Goal: Task Accomplishment & Management: Use online tool/utility

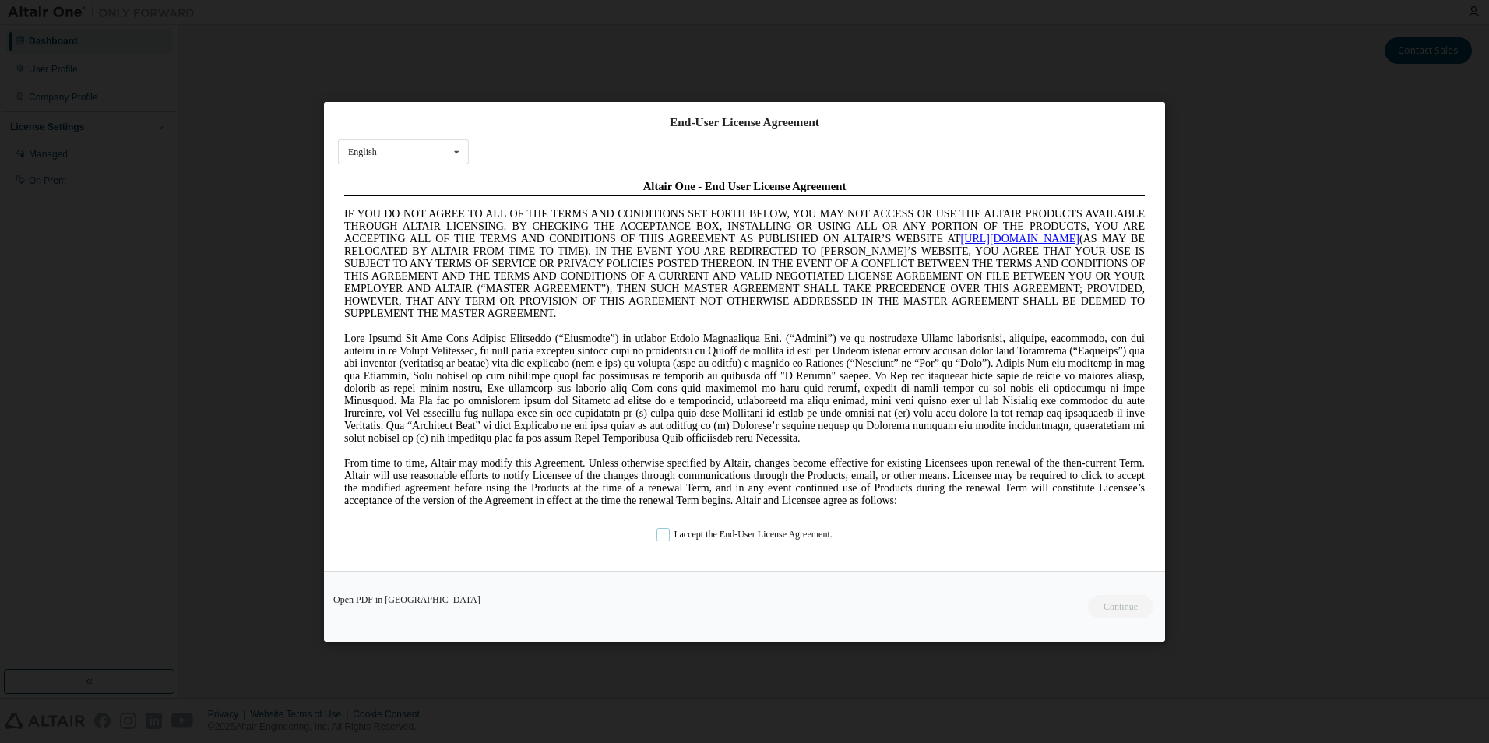
click at [686, 530] on label "I accept the End-User License Agreement." at bounding box center [745, 533] width 176 height 13
click at [1101, 604] on button "Continue" at bounding box center [1120, 605] width 67 height 23
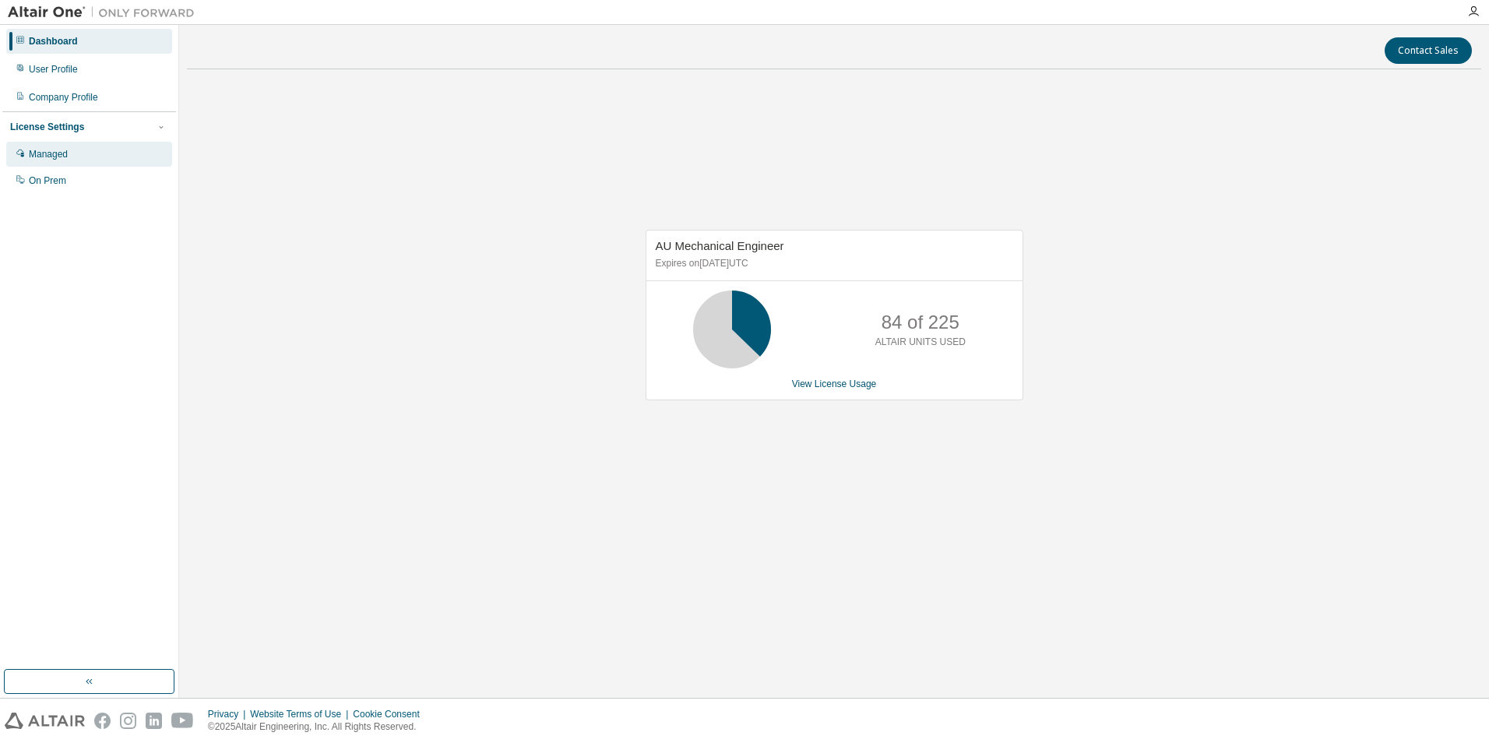
click at [91, 153] on div "Managed" at bounding box center [89, 154] width 166 height 25
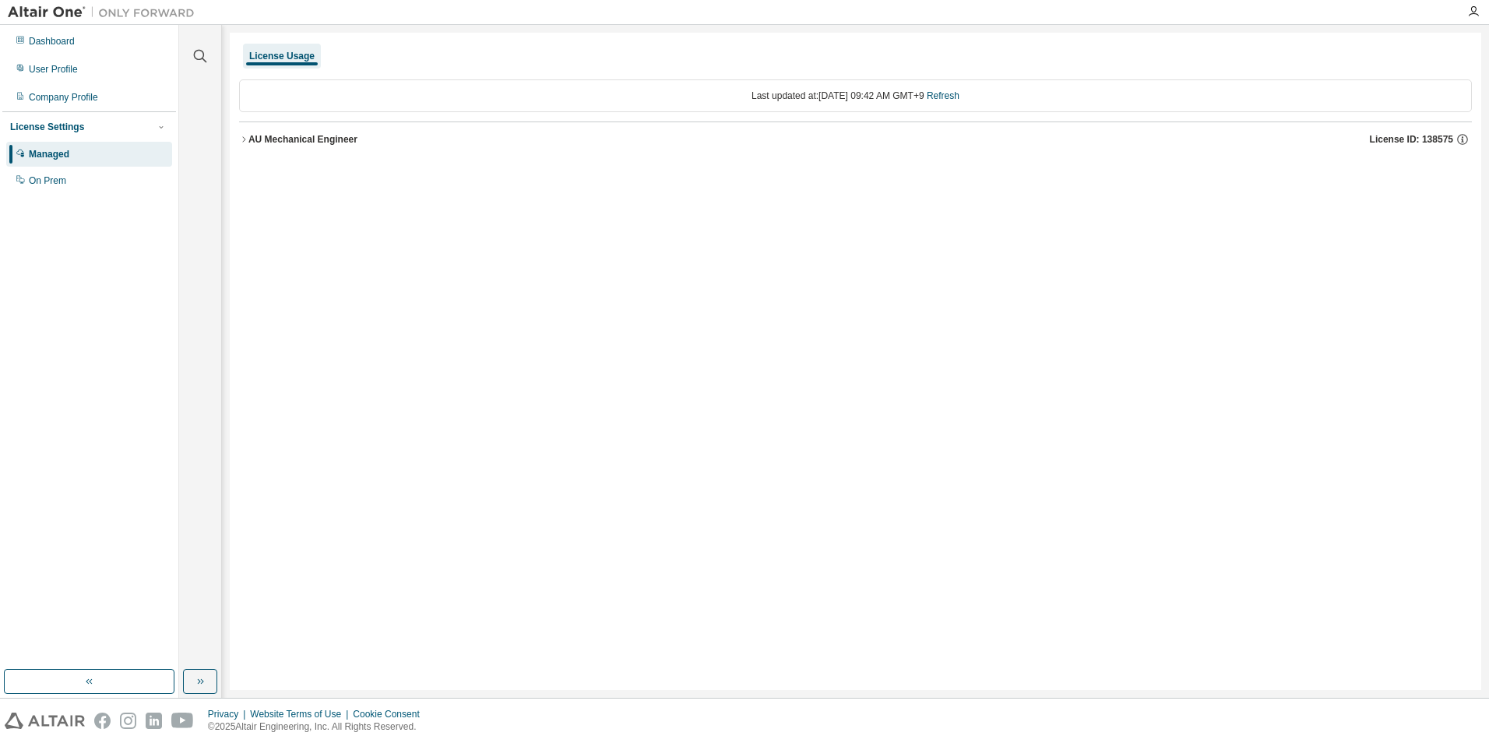
click at [242, 142] on icon "button" at bounding box center [243, 139] width 9 height 9
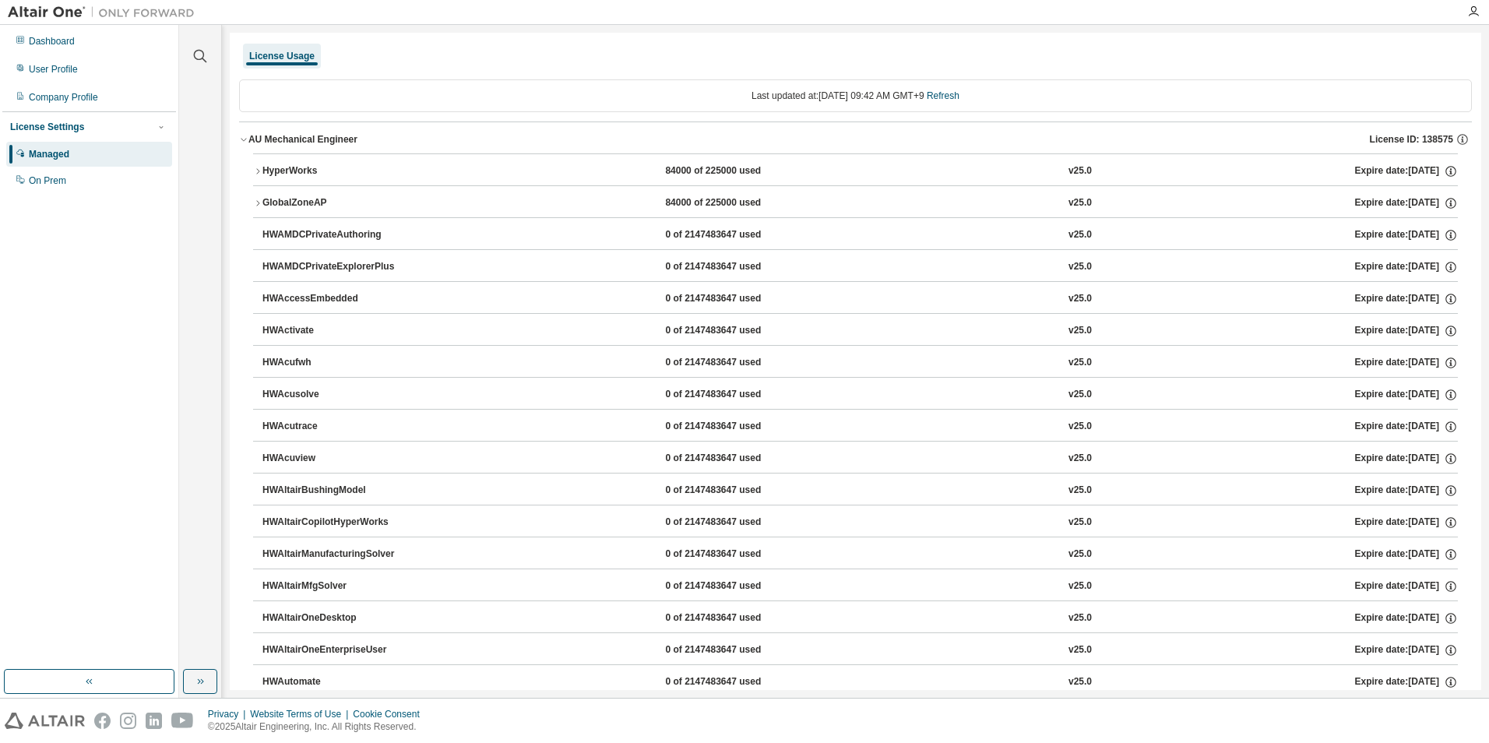
click at [70, 130] on div "License Settings" at bounding box center [47, 127] width 74 height 12
click at [80, 129] on div "License Settings" at bounding box center [89, 127] width 158 height 14
click at [60, 180] on div "On Prem" at bounding box center [47, 180] width 37 height 12
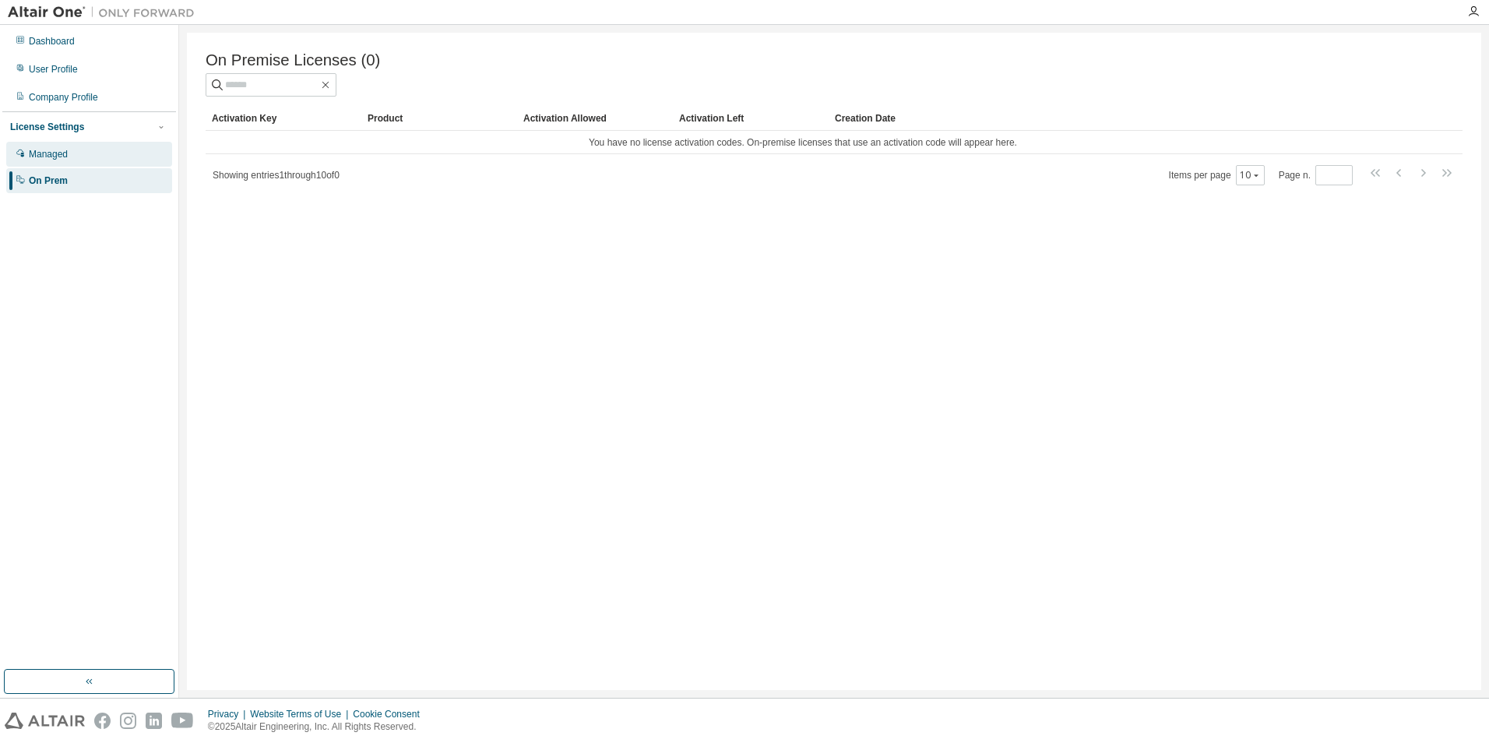
click at [36, 154] on div "Managed" at bounding box center [48, 154] width 39 height 12
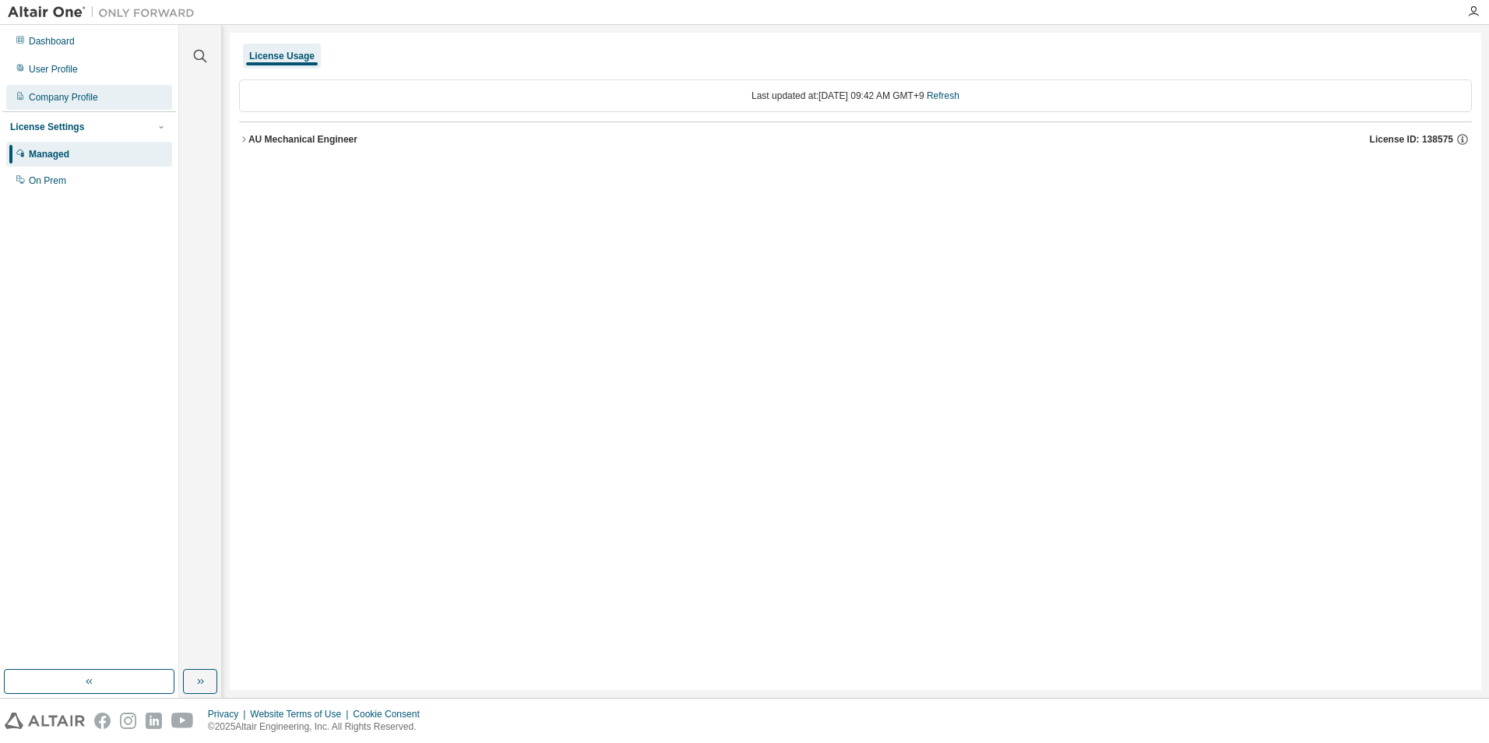
click at [72, 100] on div "Company Profile" at bounding box center [63, 97] width 69 height 12
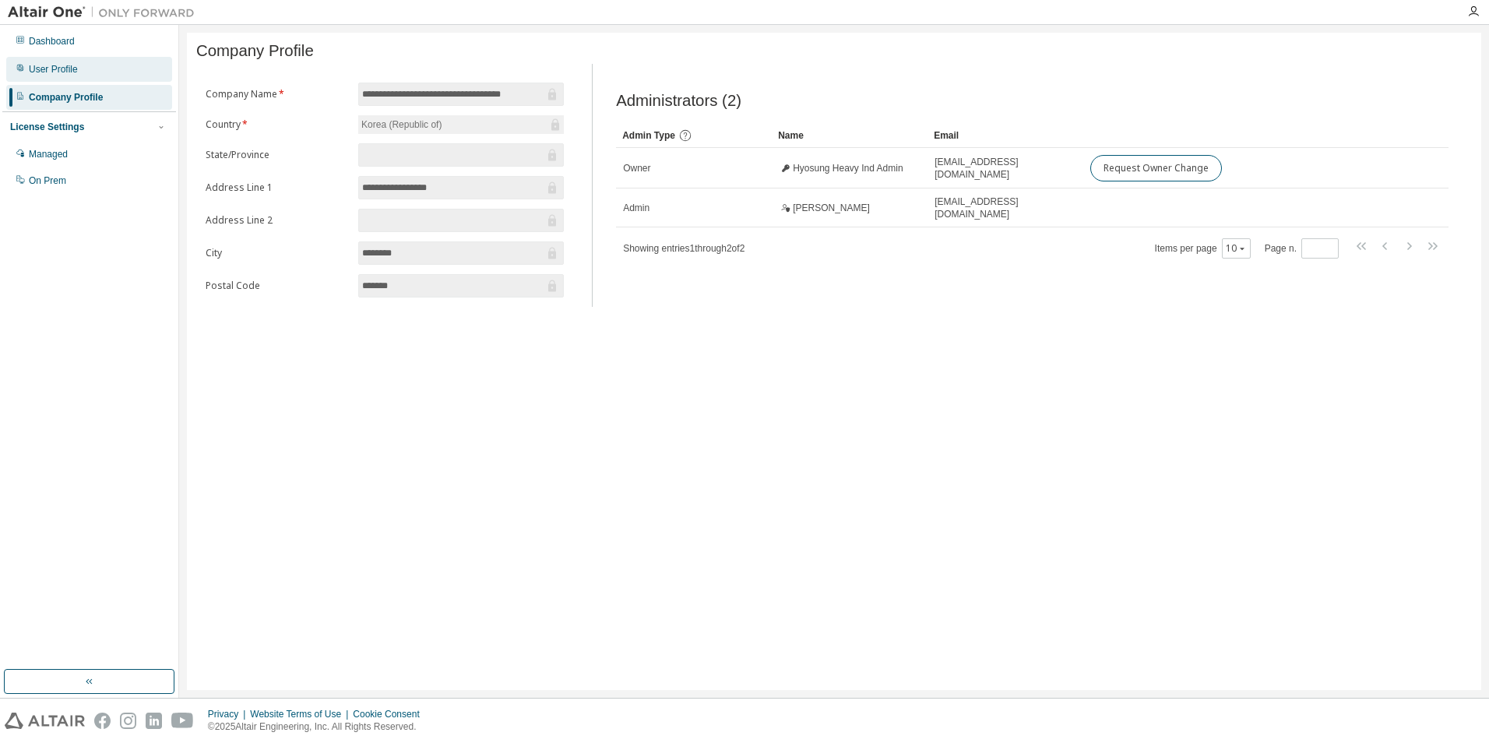
click at [66, 76] on div "User Profile" at bounding box center [89, 69] width 166 height 25
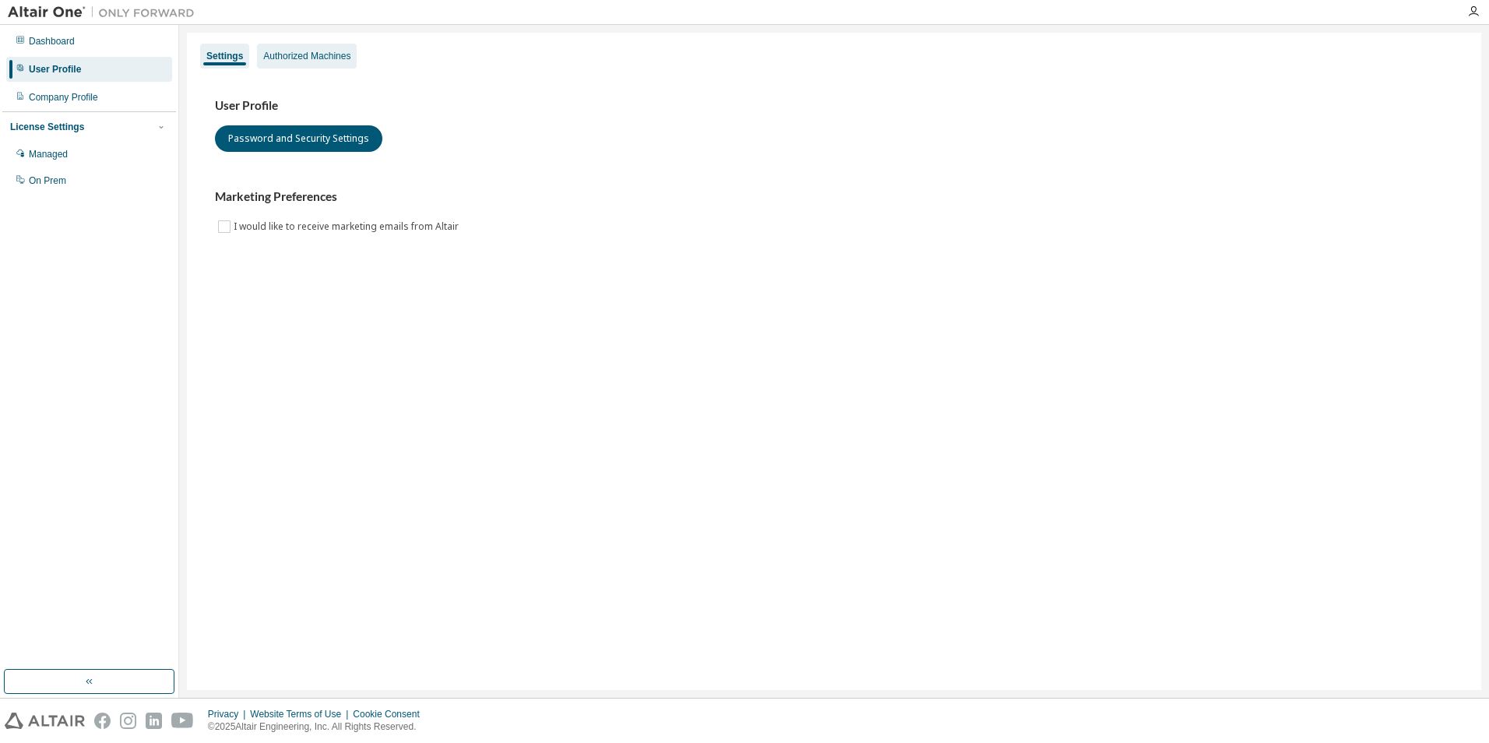
click at [307, 57] on div "Authorized Machines" at bounding box center [306, 56] width 87 height 12
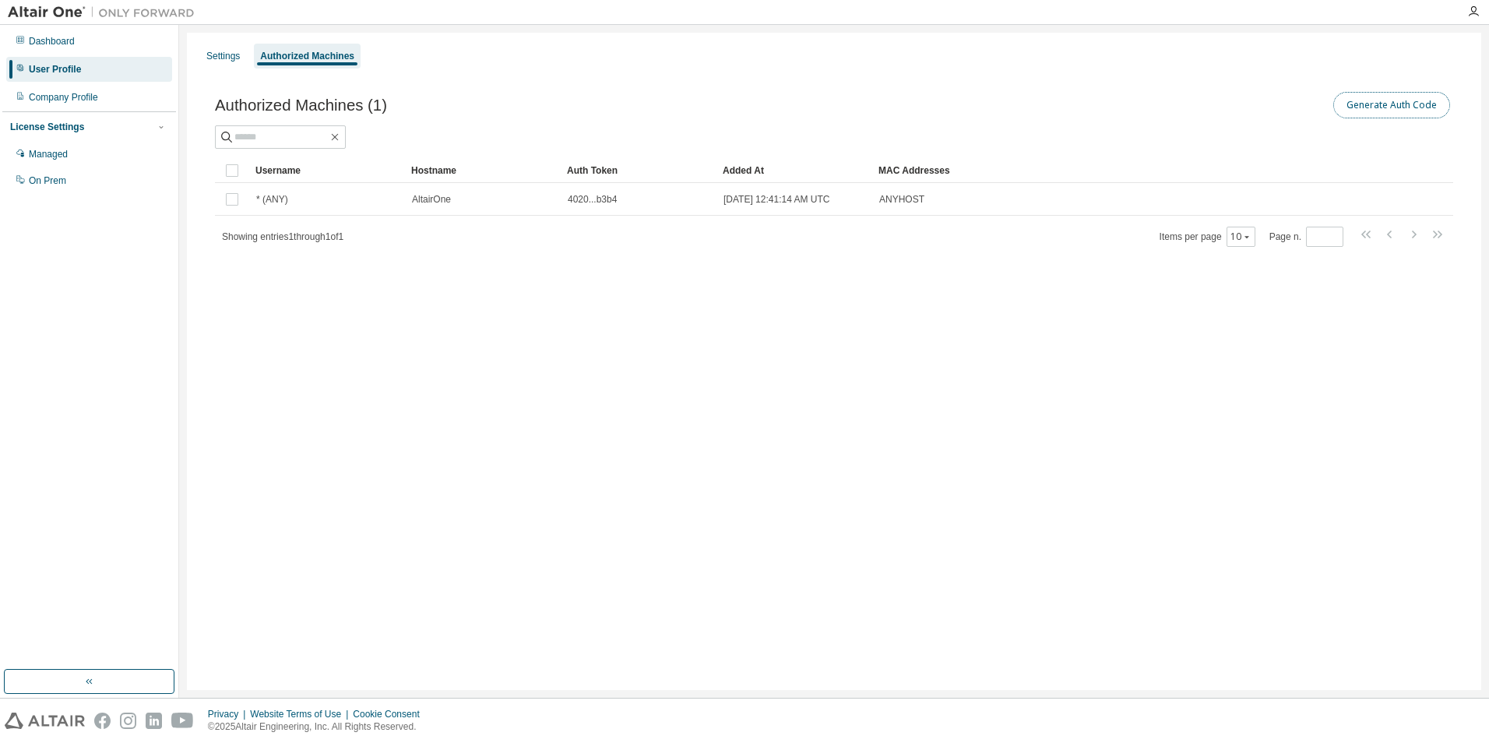
click at [1393, 107] on button "Generate Auth Code" at bounding box center [1392, 105] width 117 height 26
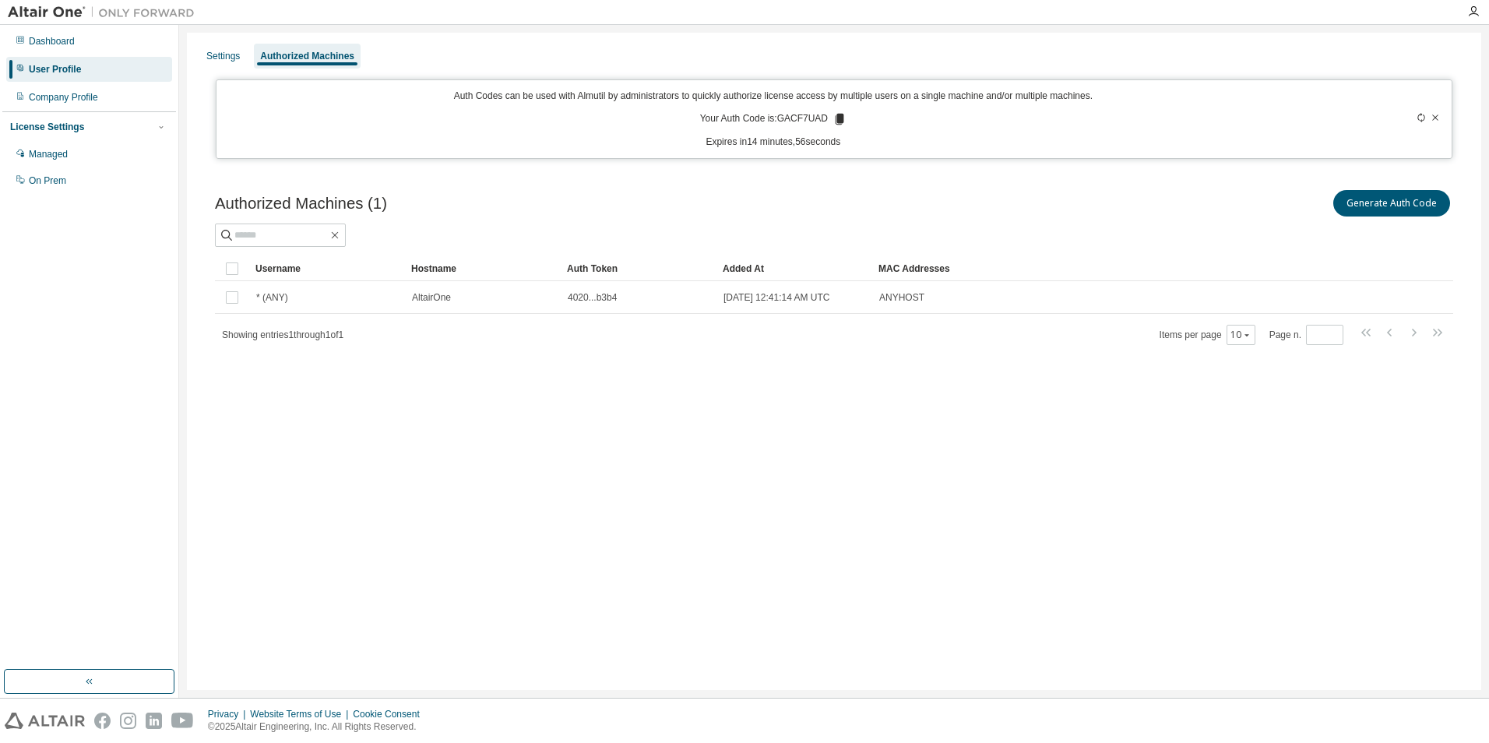
click at [801, 120] on p "Your Auth Code is: GACF7UAD" at bounding box center [773, 119] width 146 height 14
copy p "GACF7UAD"
